Goal: Check status: Check status

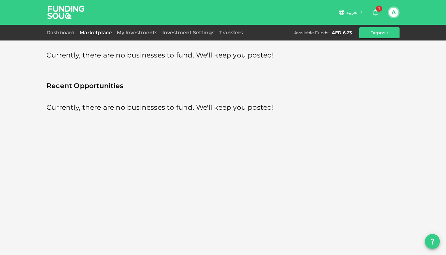
click at [128, 32] on link "My Investments" at bounding box center [137, 33] width 46 height 6
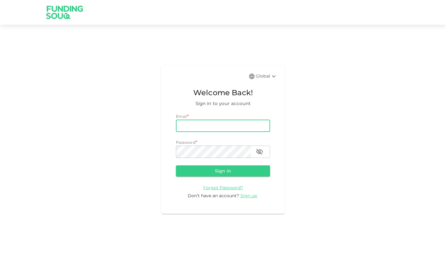
click at [197, 121] on input "email" at bounding box center [223, 126] width 94 height 12
type input "[EMAIL_ADDRESS][DOMAIN_NAME]"
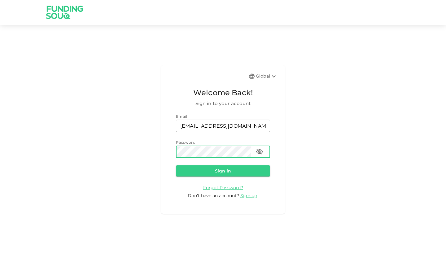
click at [176, 166] on button "Sign in" at bounding box center [223, 171] width 94 height 11
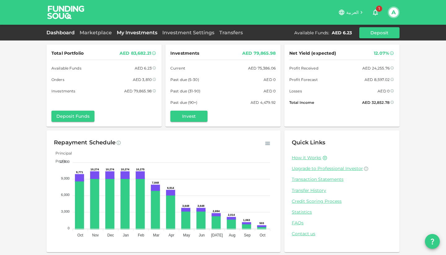
click at [130, 30] on link "My Investments" at bounding box center [137, 33] width 46 height 6
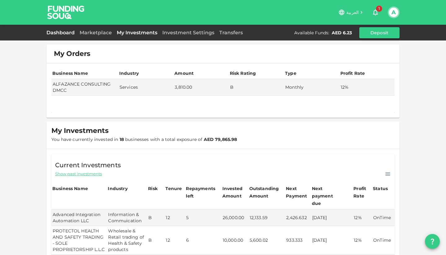
click at [56, 32] on link "Dashboard" at bounding box center [61, 33] width 31 height 6
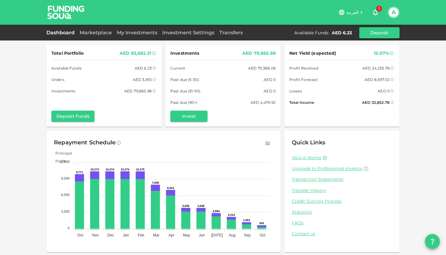
click at [138, 36] on div "Dashboard Marketplace My Investments Investment Settings Transfers Available Fu…" at bounding box center [222, 32] width 353 height 11
click at [131, 33] on link "My Investments" at bounding box center [137, 33] width 46 height 6
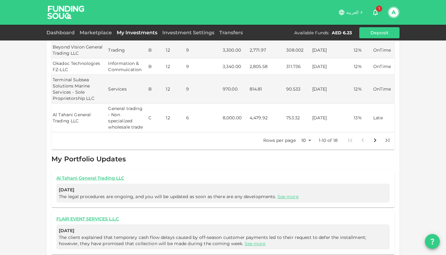
scroll to position [292, 0]
